Goal: Task Accomplishment & Management: Complete application form

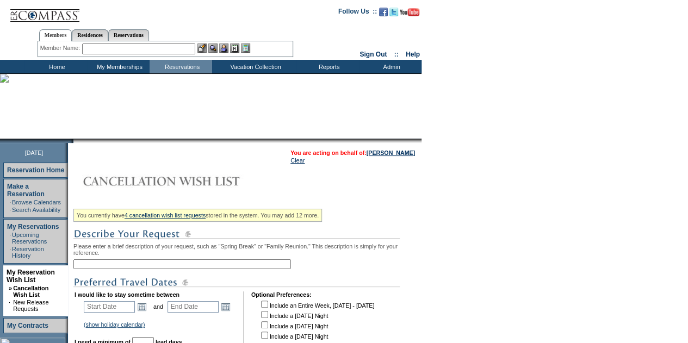
click at [195, 265] on input "text" at bounding box center [181, 264] width 217 height 10
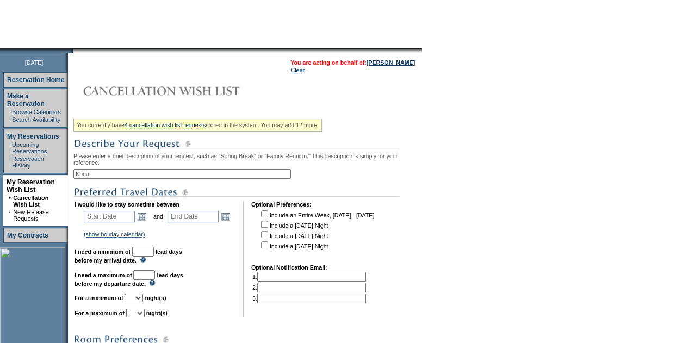
scroll to position [217, 0]
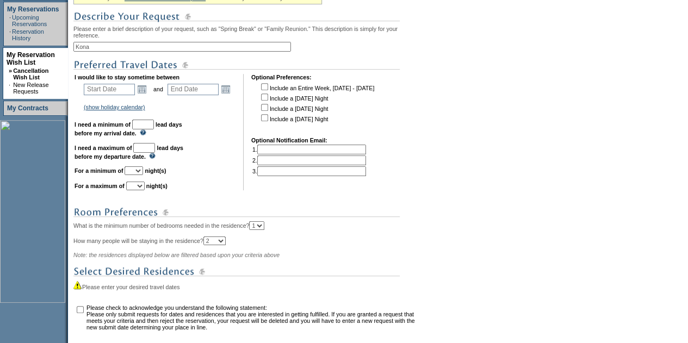
type input "Kona"
click at [154, 129] on input "text" at bounding box center [143, 125] width 22 height 10
type input "30"
click at [155, 153] on input "text" at bounding box center [144, 148] width 22 height 10
click at [250, 123] on td at bounding box center [247, 132] width 5 height 116
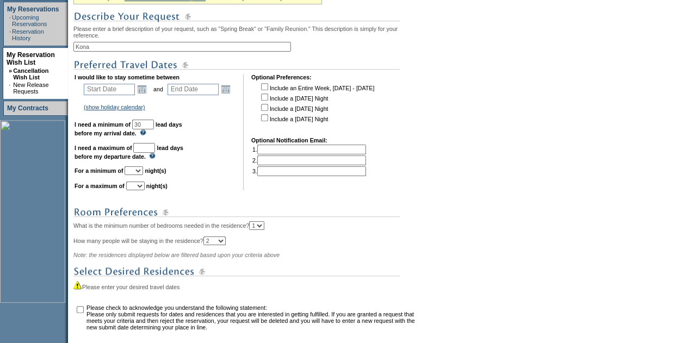
click at [155, 148] on input "text" at bounding box center [144, 148] width 22 height 10
click at [147, 92] on link "Open the calendar popup." at bounding box center [142, 89] width 12 height 12
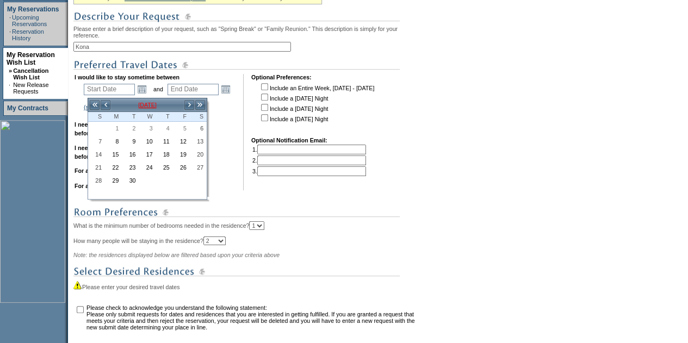
click at [152, 104] on td "[DATE]" at bounding box center [147, 105] width 73 height 12
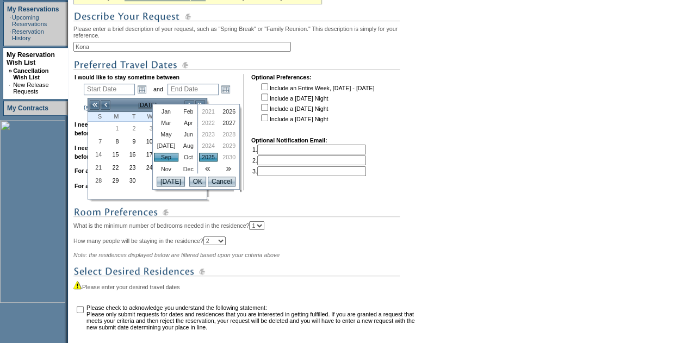
click at [182, 158] on link "Oct" at bounding box center [189, 157] width 16 height 9
click at [190, 186] on input "OK" at bounding box center [197, 182] width 17 height 10
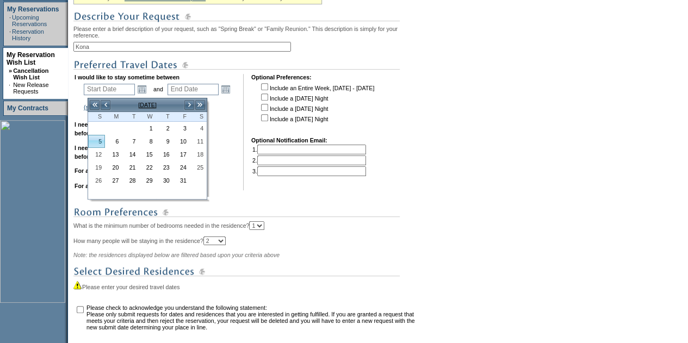
click at [100, 144] on link "5" at bounding box center [97, 141] width 16 height 12
type input "[DATE]"
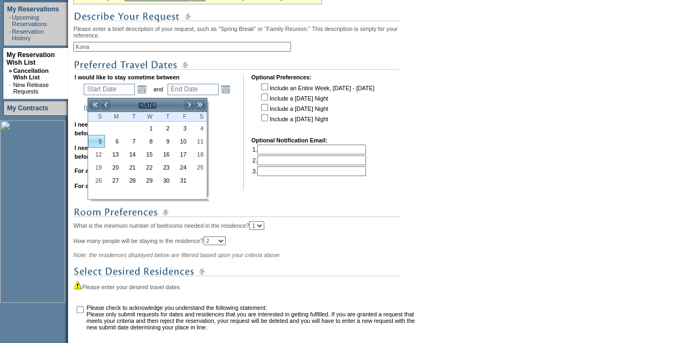
type input "34"
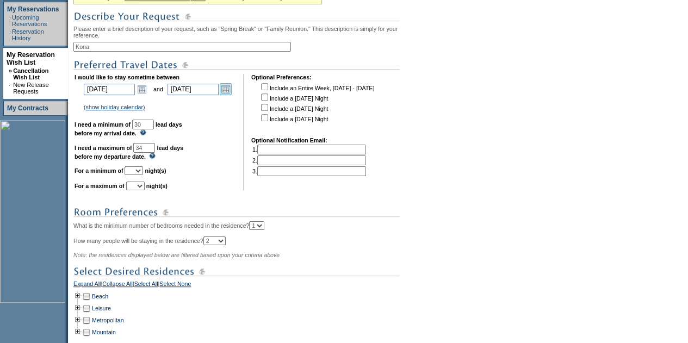
click at [230, 90] on link "Open the calendar popup." at bounding box center [226, 89] width 12 height 12
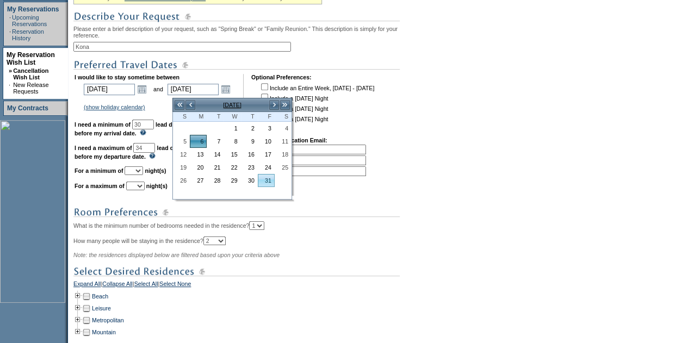
click at [266, 177] on link "31" at bounding box center [266, 181] width 16 height 12
type input "[DATE]"
type input "59"
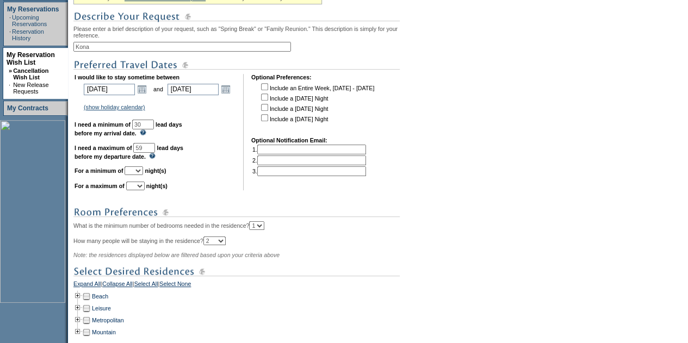
click at [143, 173] on select "1 2 3 4 5 6 7 8 9 10 11 12 13 14" at bounding box center [134, 170] width 18 height 9
select select "2"
click at [138, 172] on select "1 2 3 4 5 6 7 8 9 10 11 12 13 14" at bounding box center [134, 170] width 18 height 9
click at [145, 190] on select "1 2 3 4 5 6 7 8 9 10 11 12 13 14" at bounding box center [135, 186] width 18 height 9
select select "5"
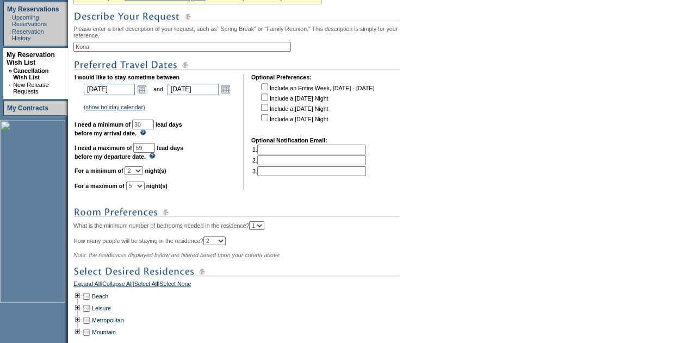
click at [139, 187] on select "1 2 3 4 5 6 7 8 9 10 11 12 13 14" at bounding box center [135, 186] width 18 height 9
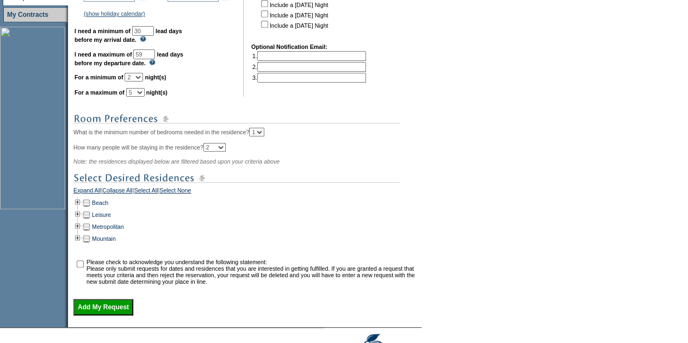
scroll to position [375, 0]
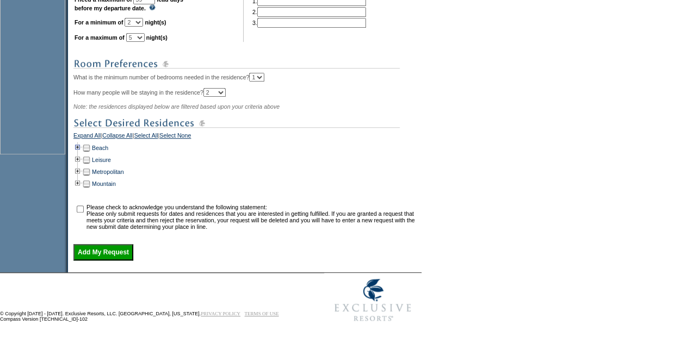
click at [80, 146] on td at bounding box center [77, 148] width 9 height 12
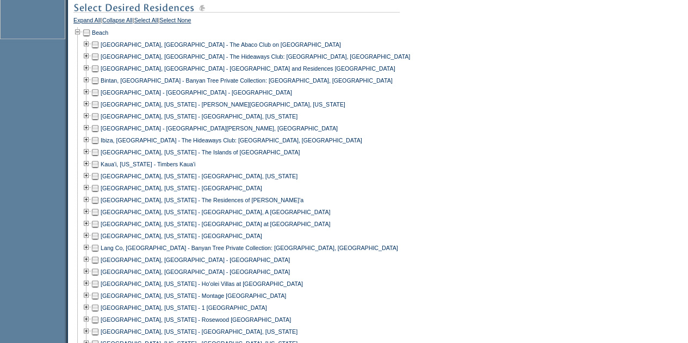
scroll to position [484, 0]
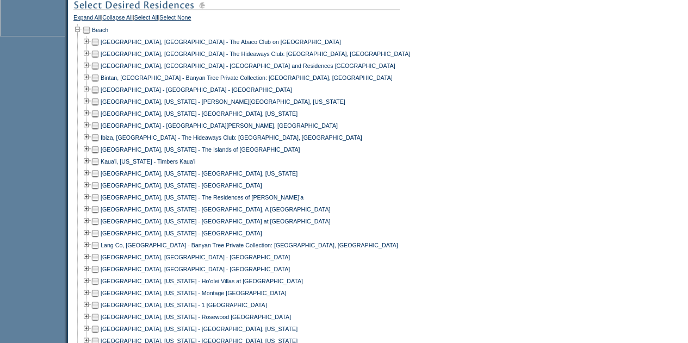
click at [98, 215] on td at bounding box center [95, 209] width 9 height 12
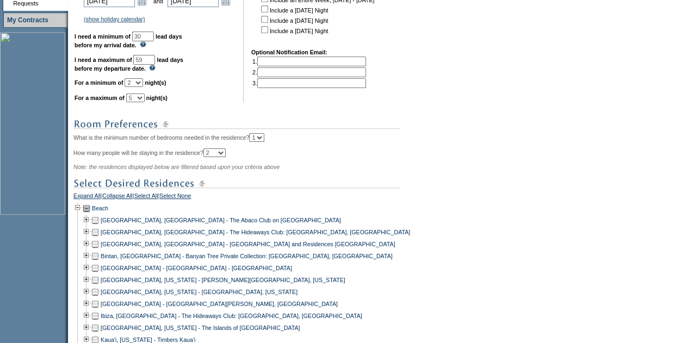
scroll to position [158, 0]
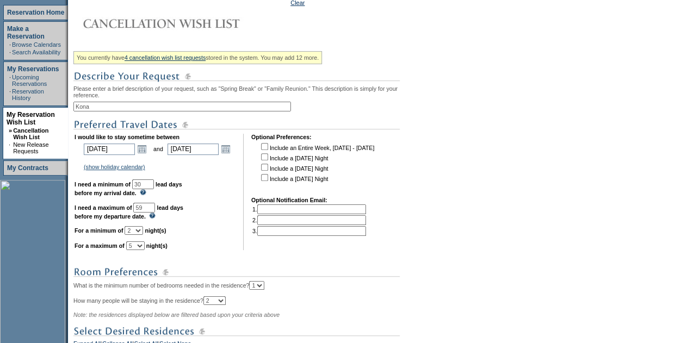
click at [121, 109] on input "Kona" at bounding box center [181, 107] width 217 height 10
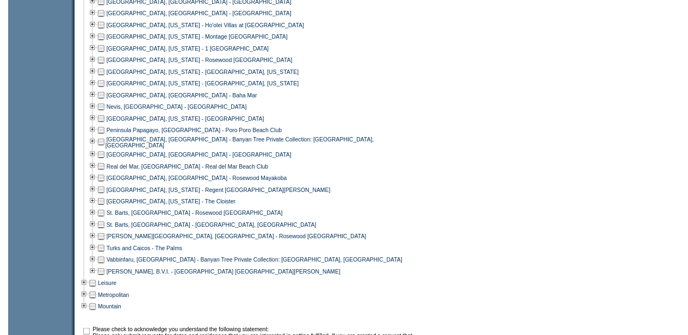
scroll to position [864, 0]
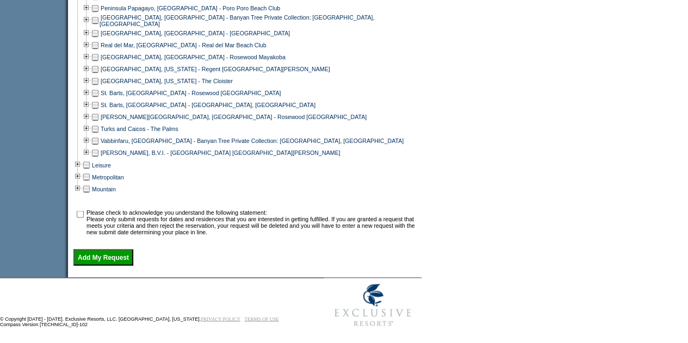
type input "Kona in October"
click at [84, 217] on input "checkbox" at bounding box center [80, 213] width 7 height 7
checkbox input "true"
click at [112, 265] on input "Add My Request" at bounding box center [103, 257] width 60 height 16
